Goal: Information Seeking & Learning: Learn about a topic

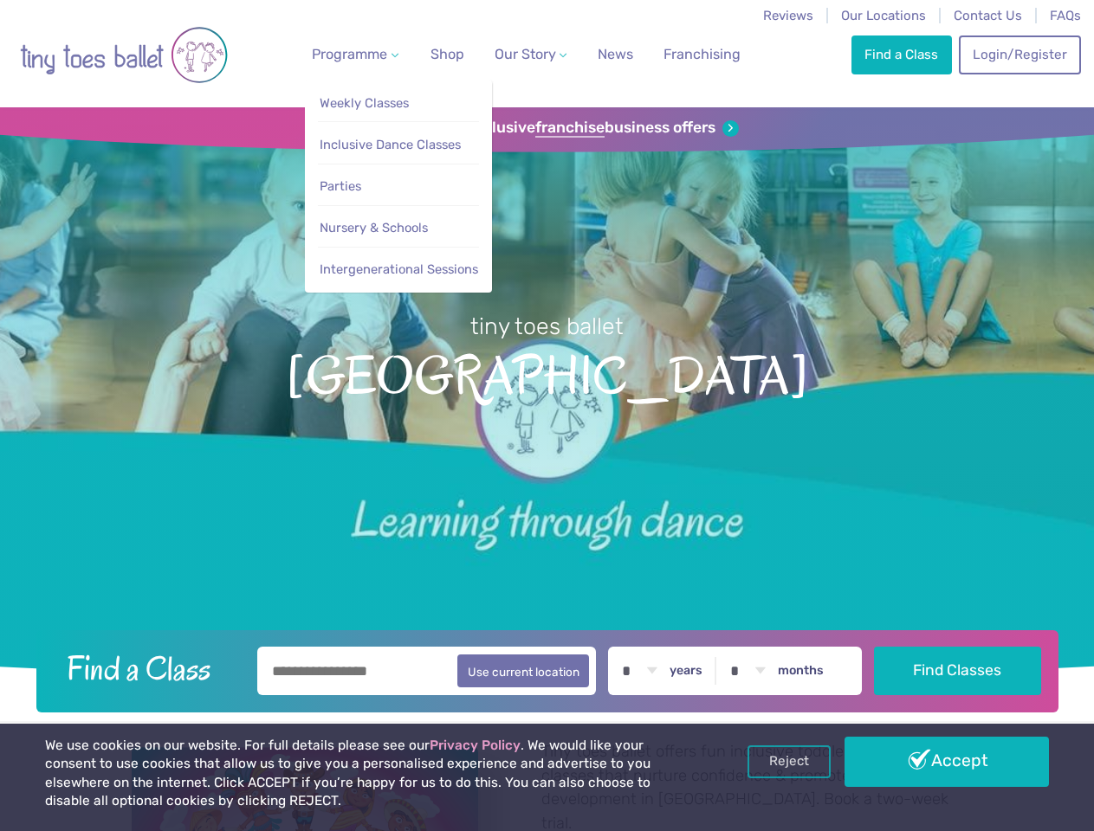
click at [352, 54] on span "Programme" at bounding box center [349, 54] width 75 height 16
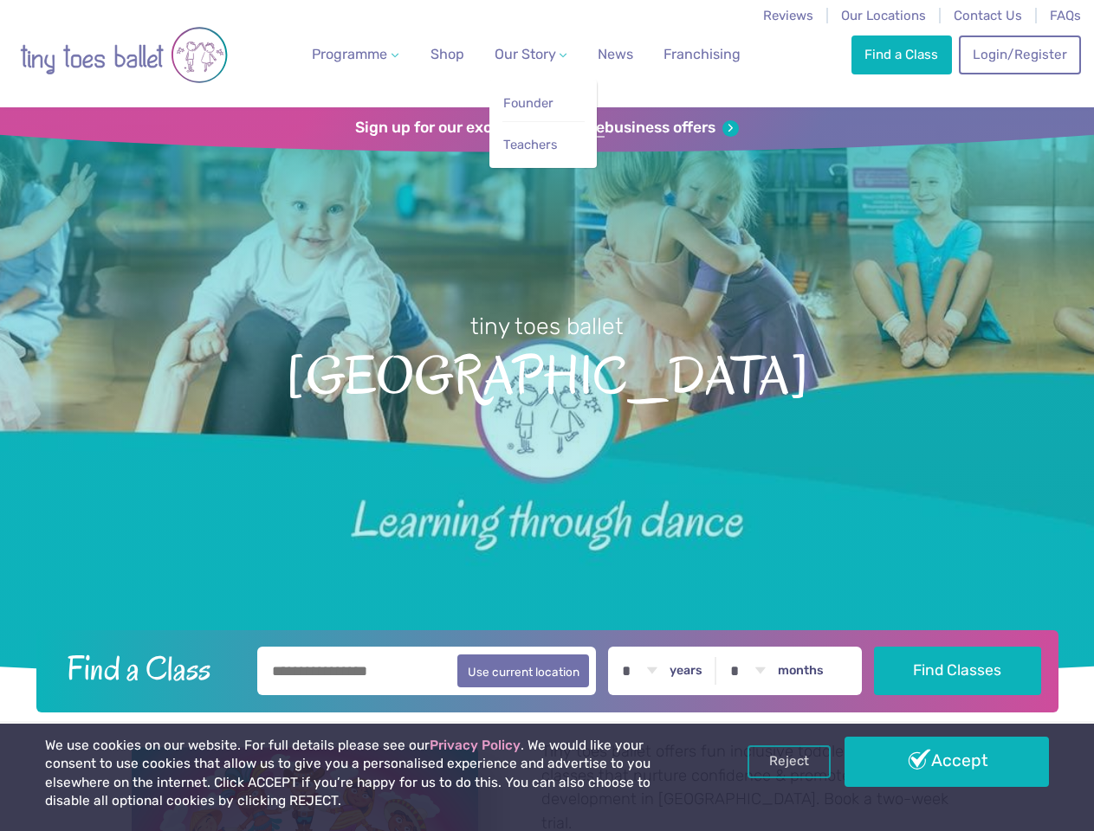
click at [515, 54] on span "Our Story" at bounding box center [525, 54] width 61 height 16
click at [547, 128] on strong "franchise" at bounding box center [569, 128] width 69 height 19
click at [0, 0] on iframe at bounding box center [0, 0] width 0 height 0
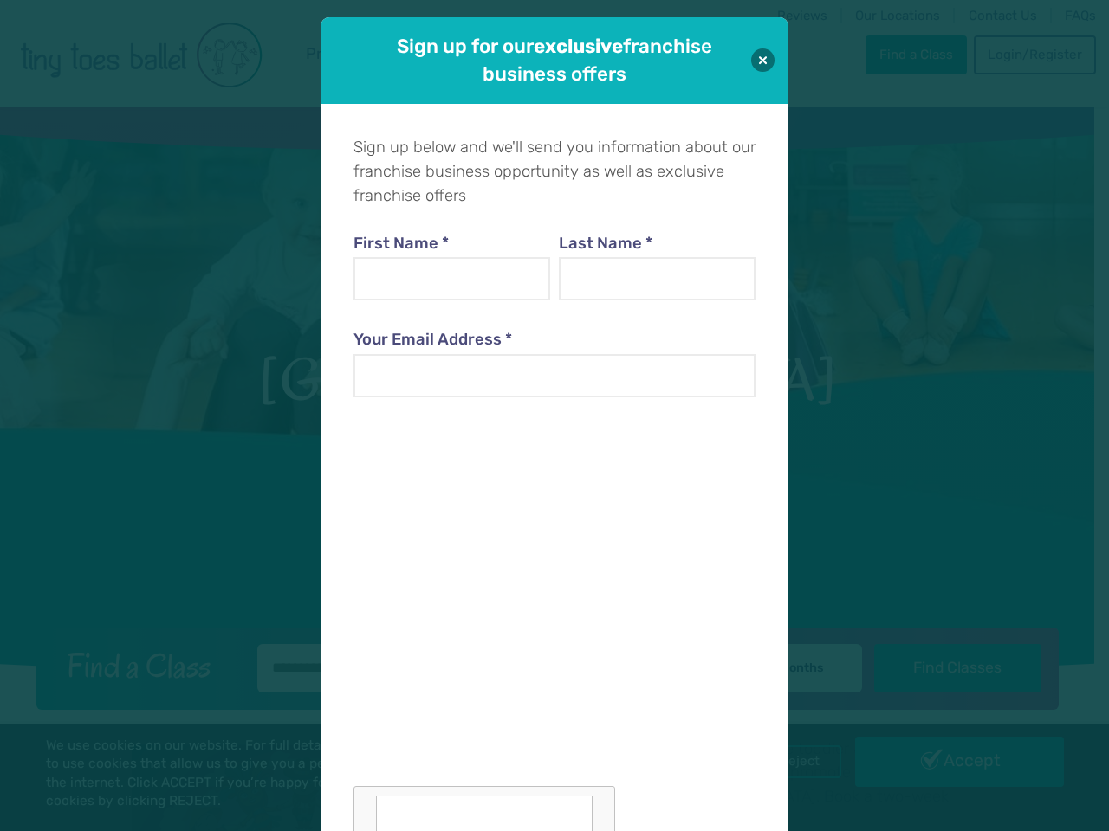
click at [789, 762] on div "Sign up for our exclusive franchise business offers Sign up below and we'll sen…" at bounding box center [554, 415] width 1109 height 831
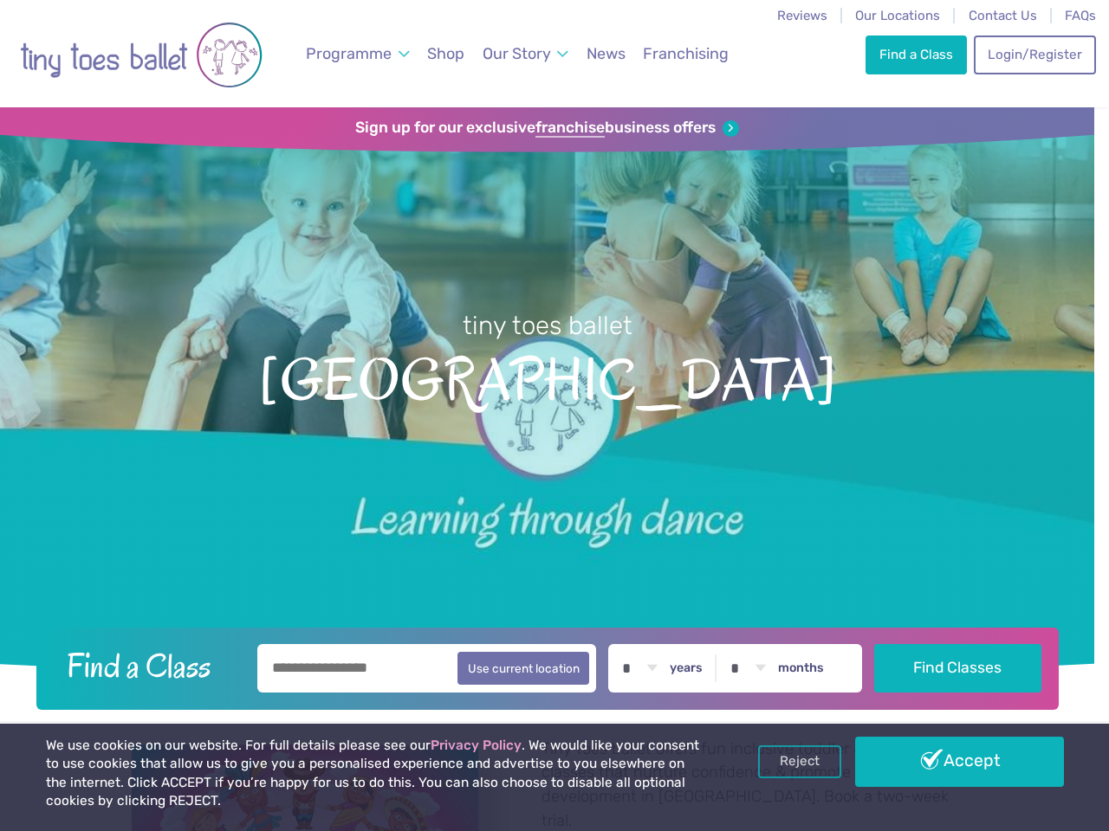
click at [947, 762] on div "Sign up for our exclusive franchise business offers Sign up below and we'll sen…" at bounding box center [554, 415] width 1109 height 831
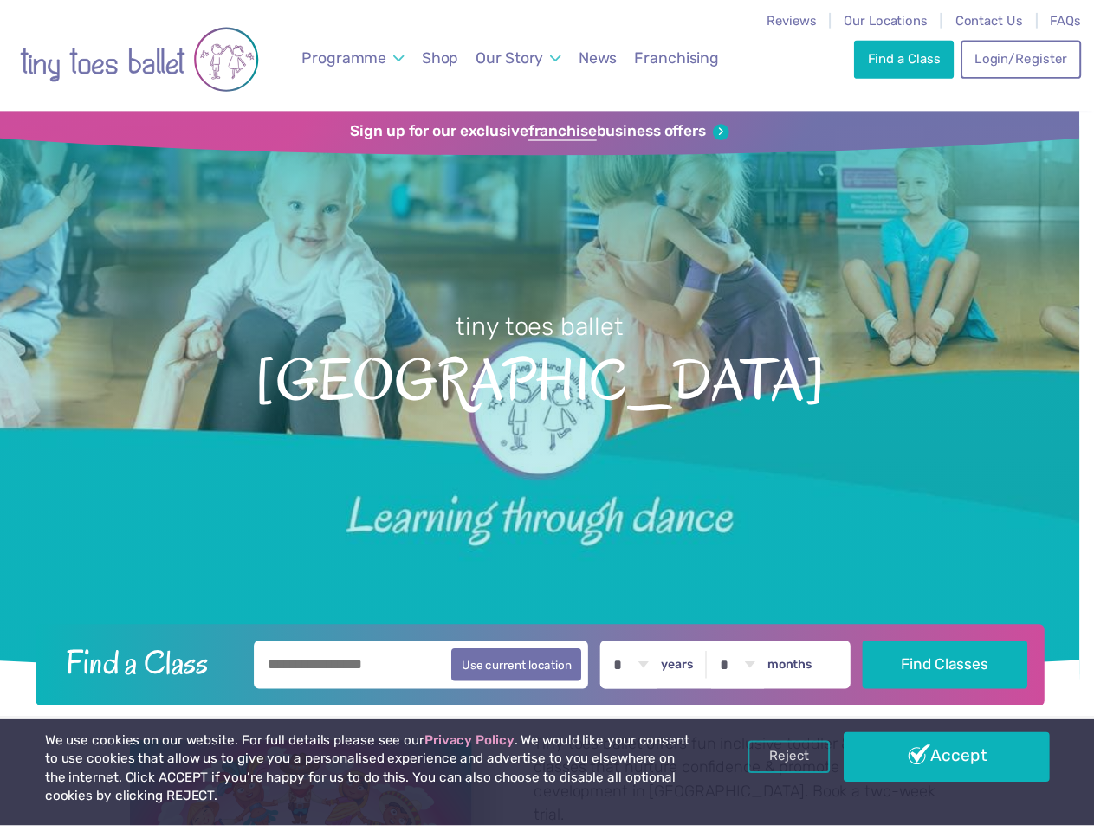
scroll to position [17, 0]
